Goal: Check status: Check status

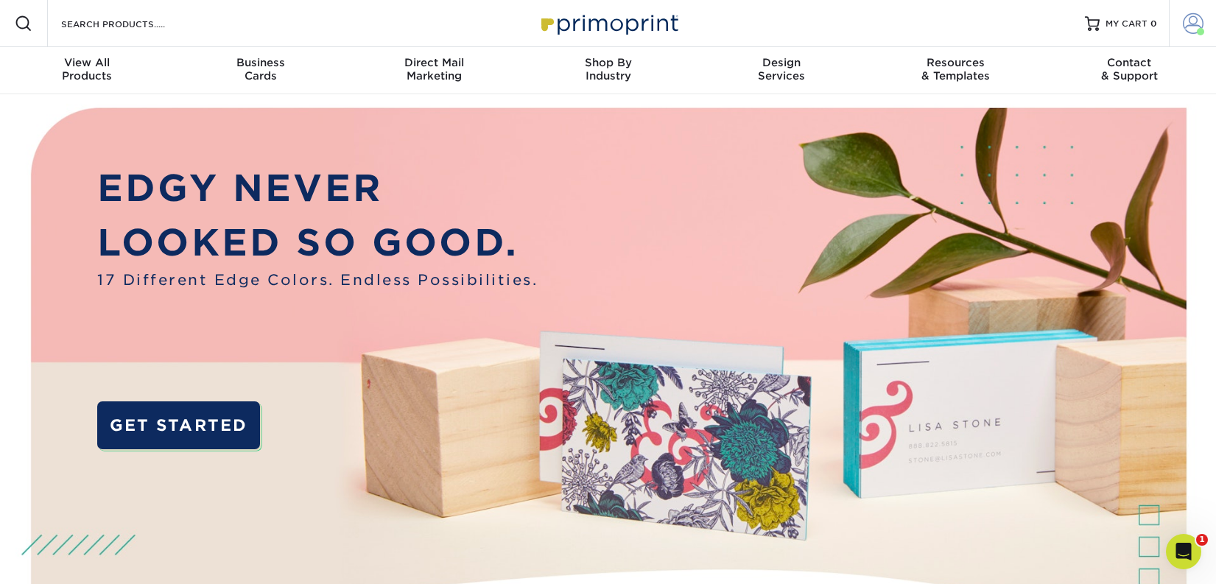
click at [1190, 27] on span at bounding box center [1193, 23] width 21 height 21
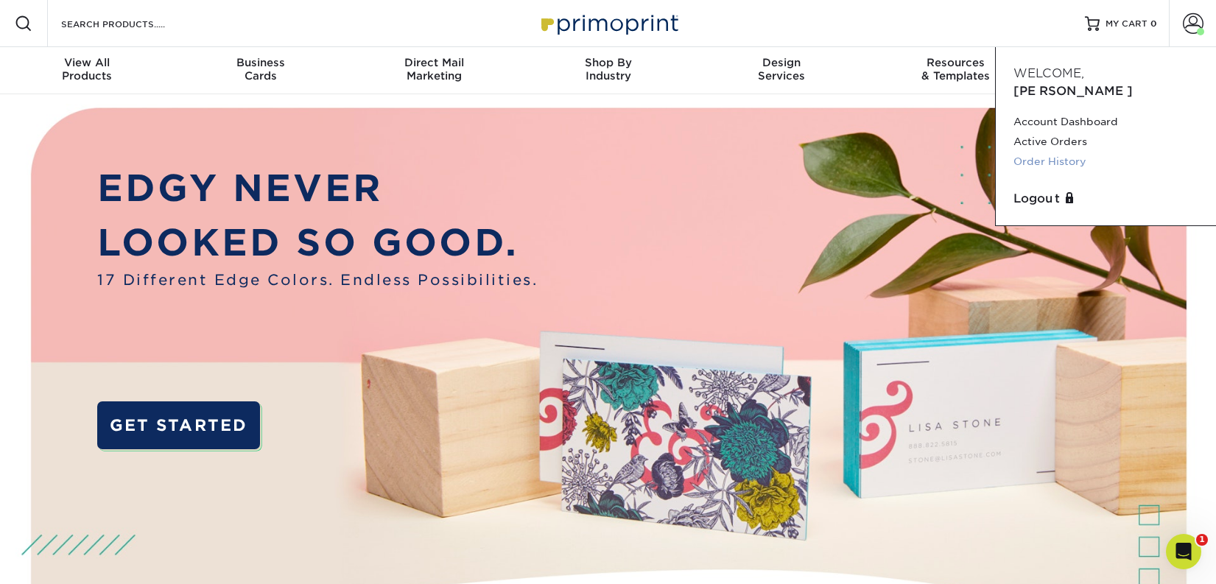
click at [1057, 152] on link "Order History" at bounding box center [1106, 162] width 185 height 20
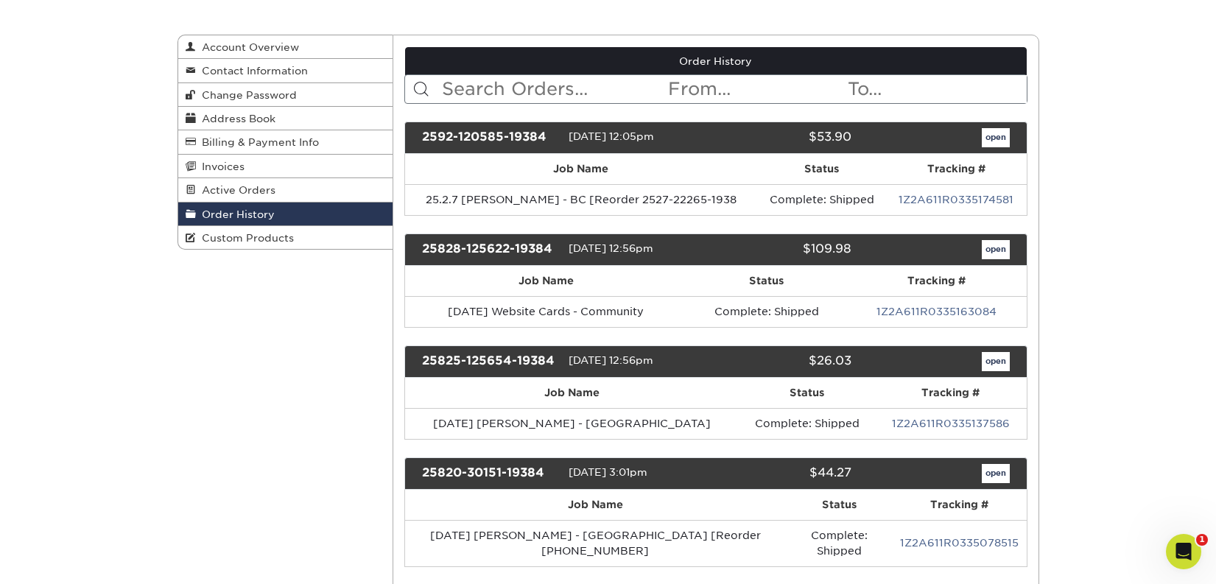
scroll to position [139, 0]
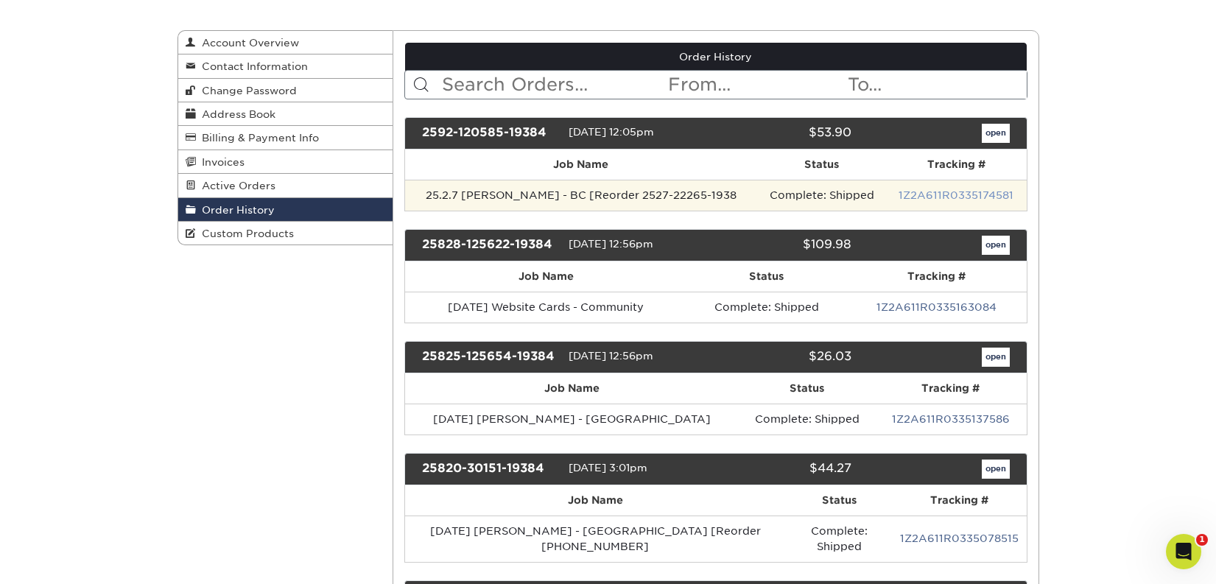
click at [942, 192] on link "1Z2A611R0335174581" at bounding box center [956, 195] width 115 height 12
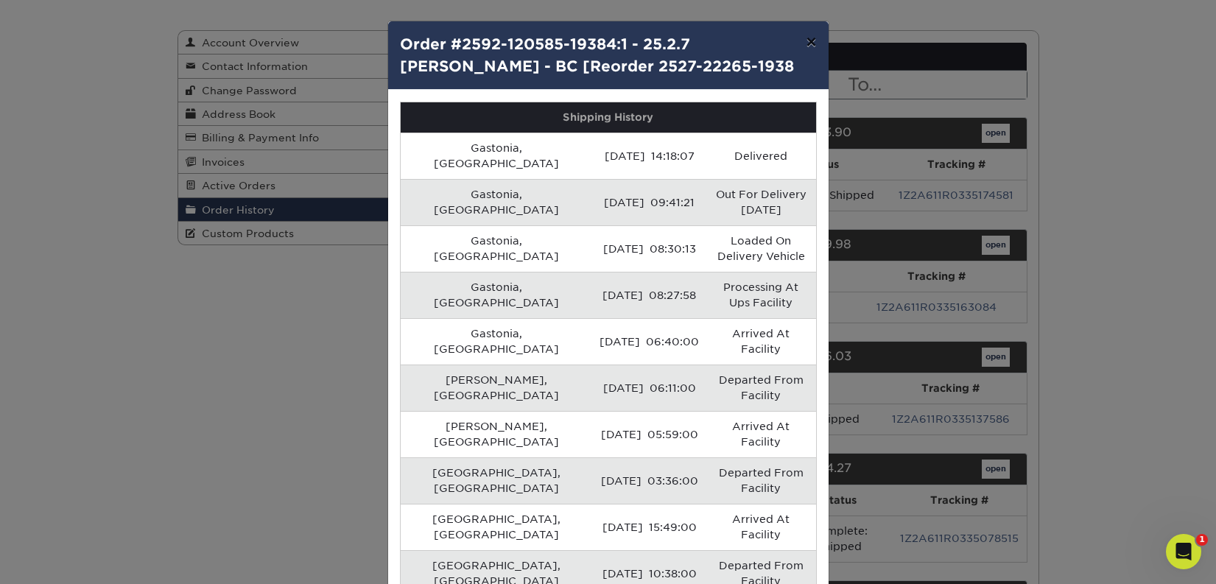
click at [813, 49] on button "×" at bounding box center [811, 41] width 34 height 41
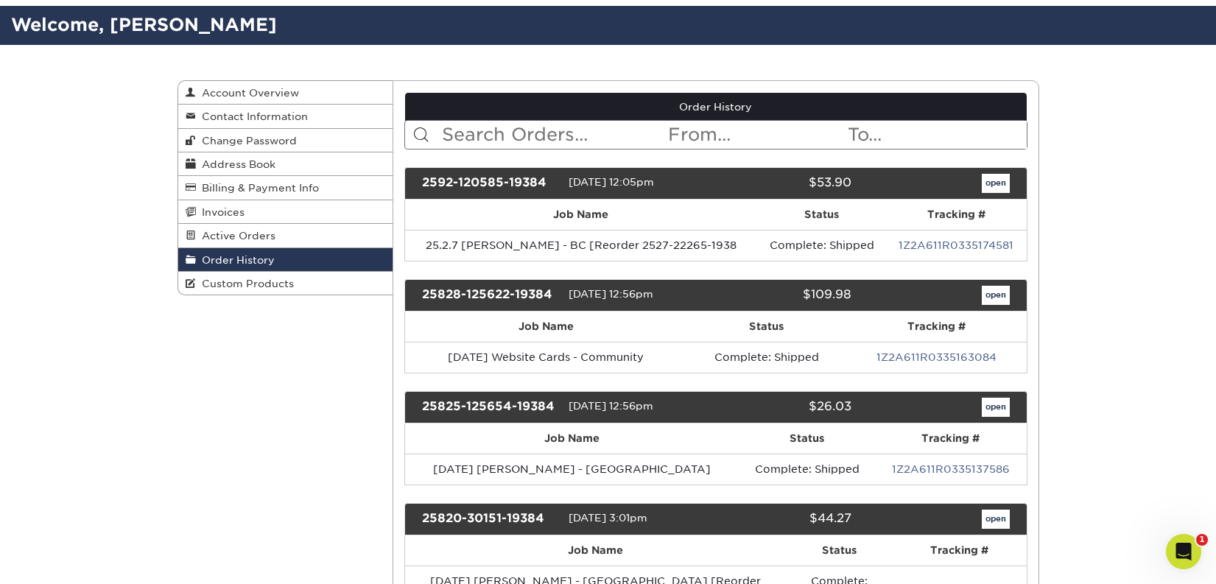
scroll to position [95, 0]
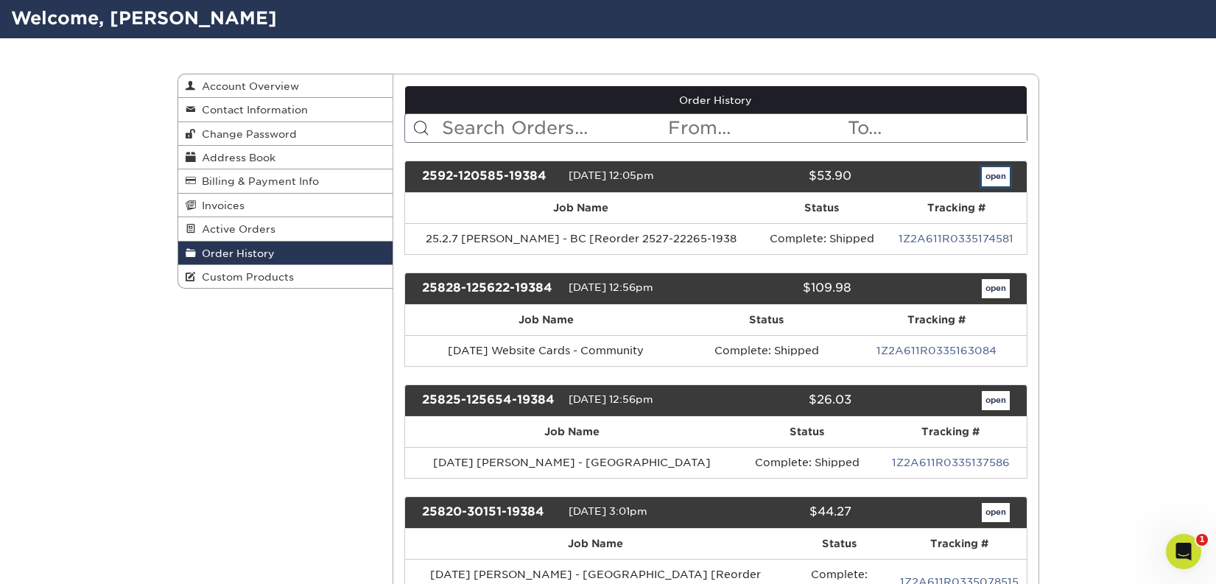
click at [997, 172] on link "open" at bounding box center [996, 176] width 28 height 19
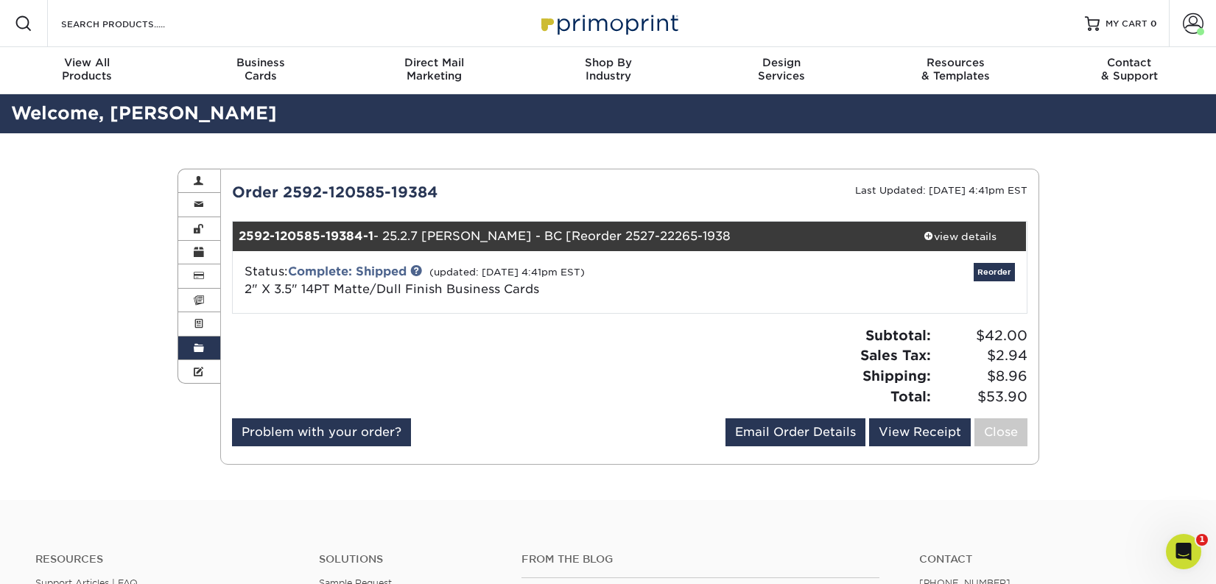
scroll to position [29, 0]
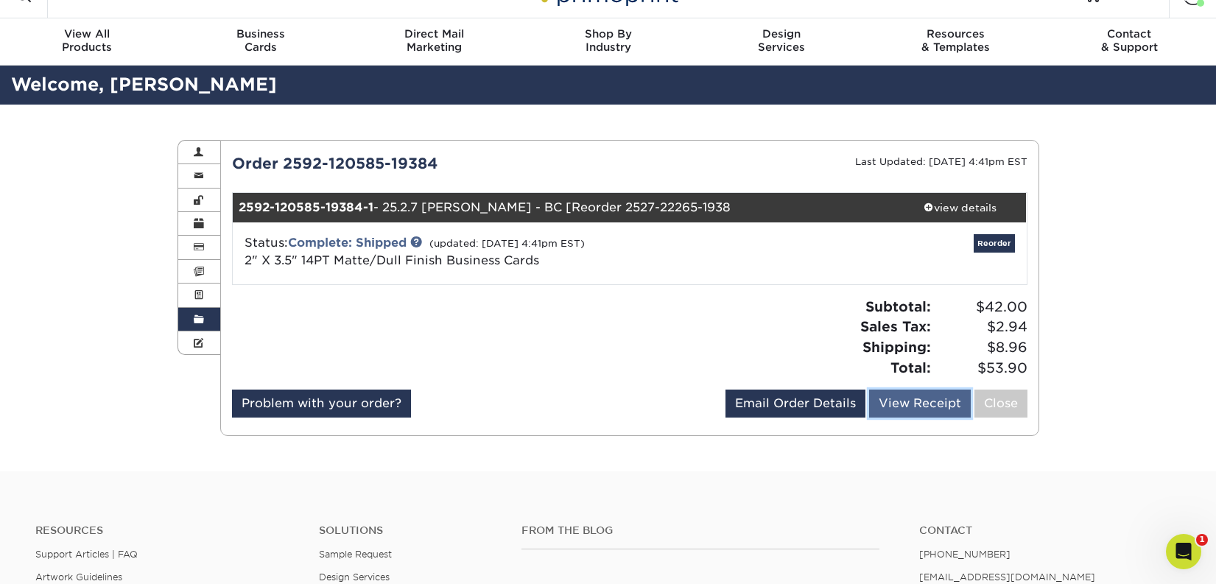
click at [904, 406] on link "View Receipt" at bounding box center [920, 404] width 102 height 28
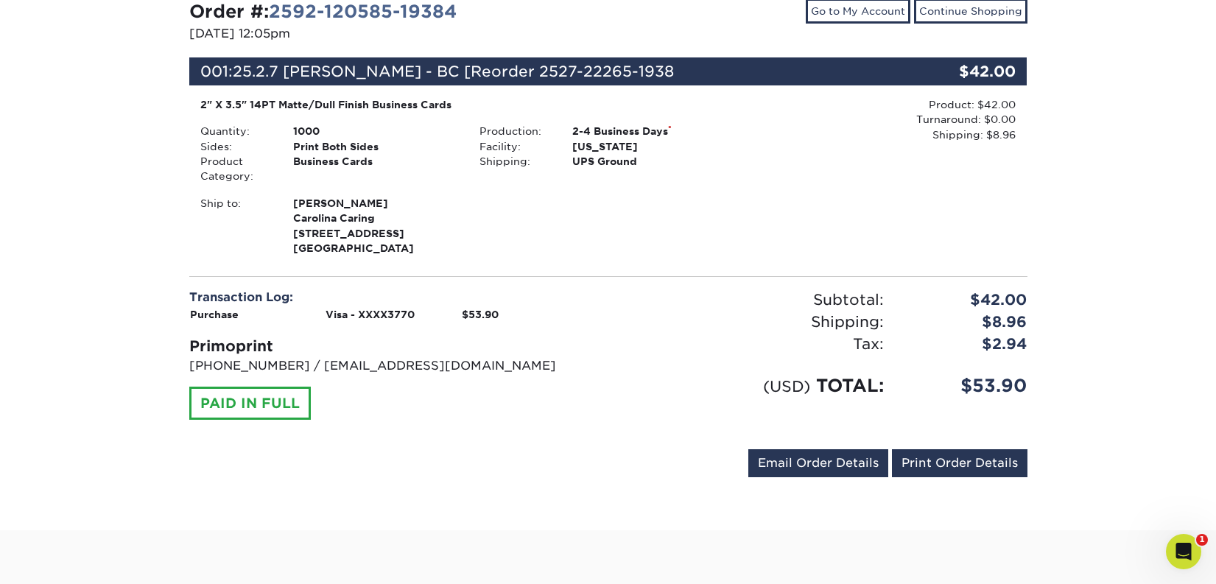
scroll to position [183, 0]
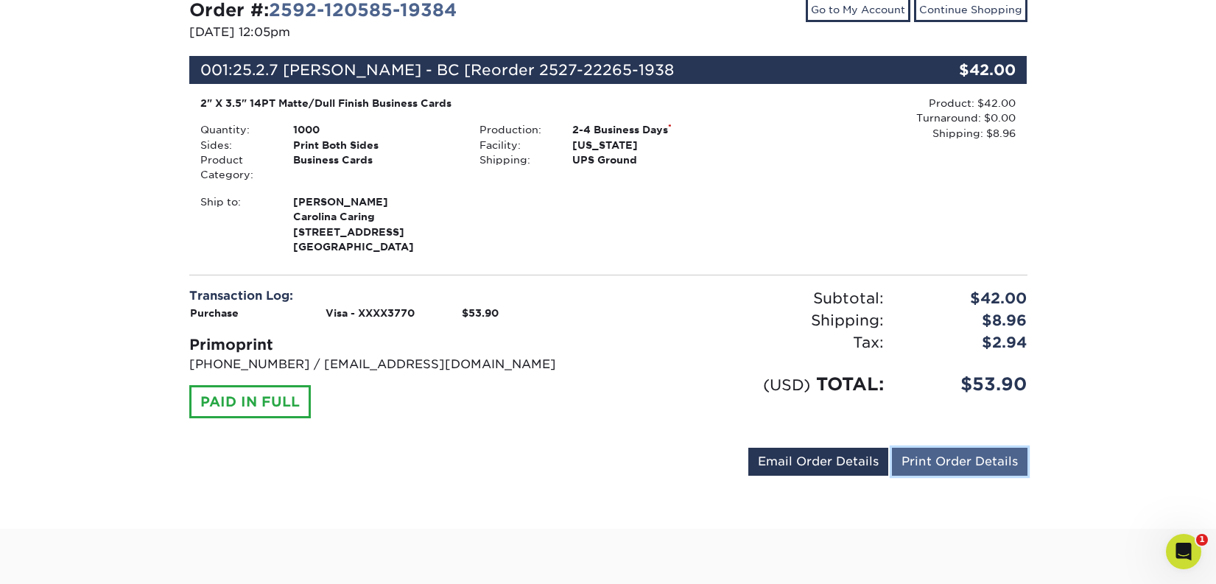
click at [956, 458] on link "Print Order Details" at bounding box center [960, 462] width 136 height 28
